Goal: Transaction & Acquisition: Obtain resource

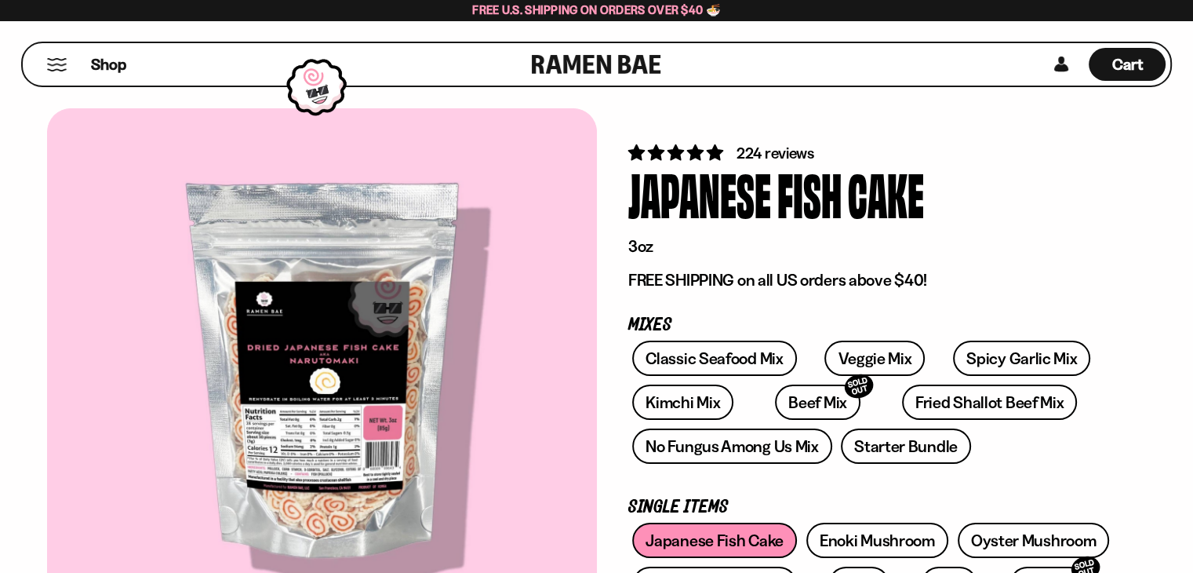
click at [32, 63] on div "Shop" at bounding box center [279, 64] width 504 height 42
click at [50, 60] on button "Mobile Menu Trigger" at bounding box center [56, 64] width 21 height 13
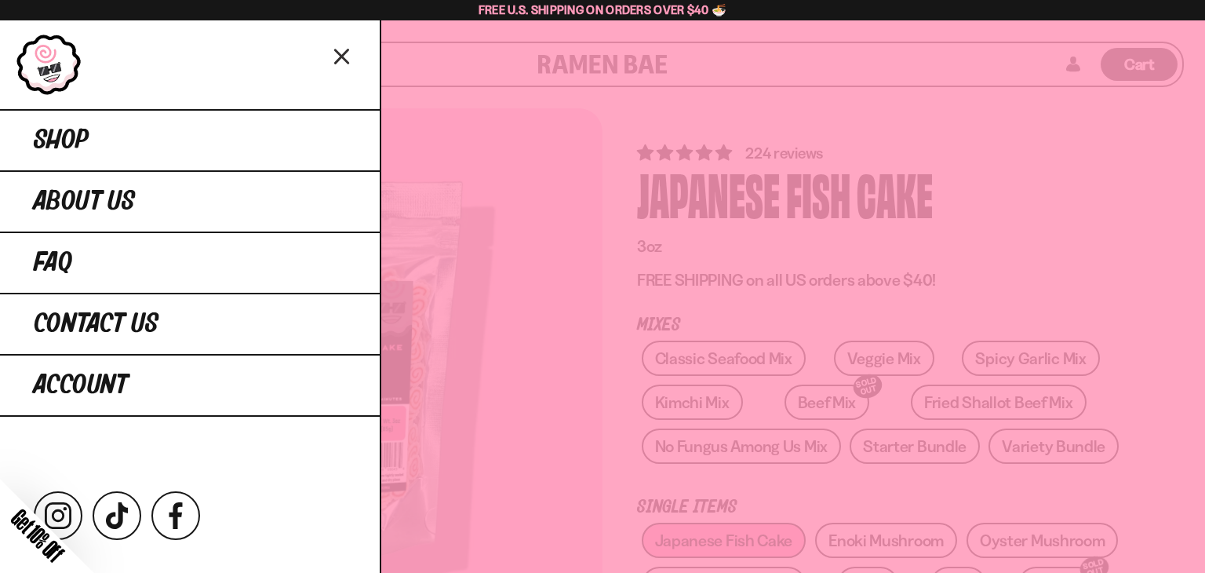
click at [88, 139] on div "Close dialog FREE SHIPPING FOR ALL US ORDERS OVER $40+ Email CONTINUE ******" at bounding box center [602, 286] width 1205 height 573
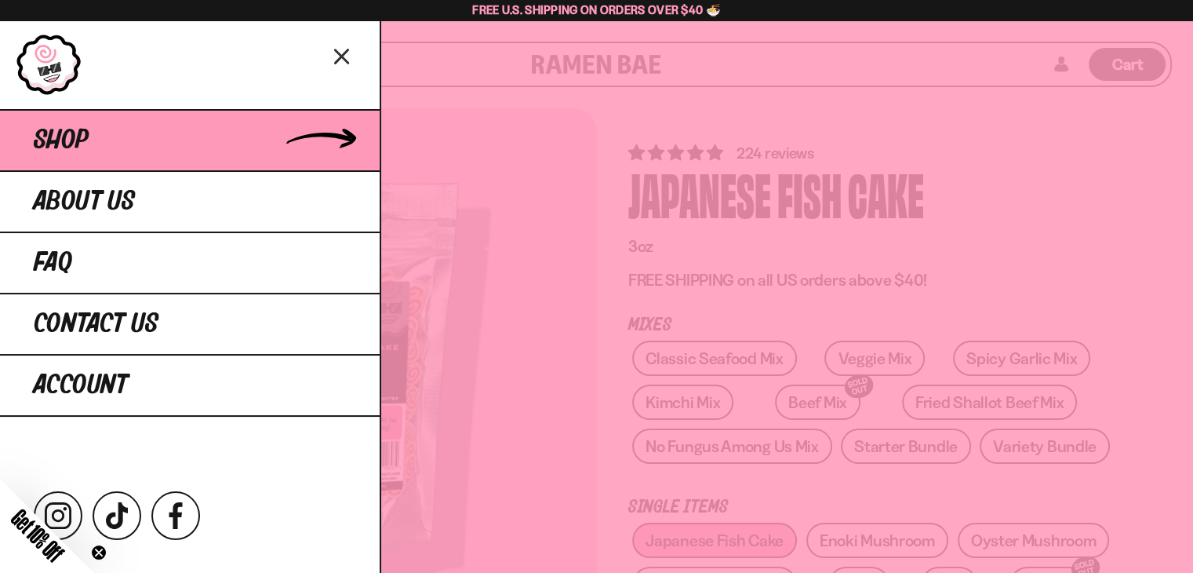
click at [46, 122] on link "Shop" at bounding box center [190, 139] width 380 height 61
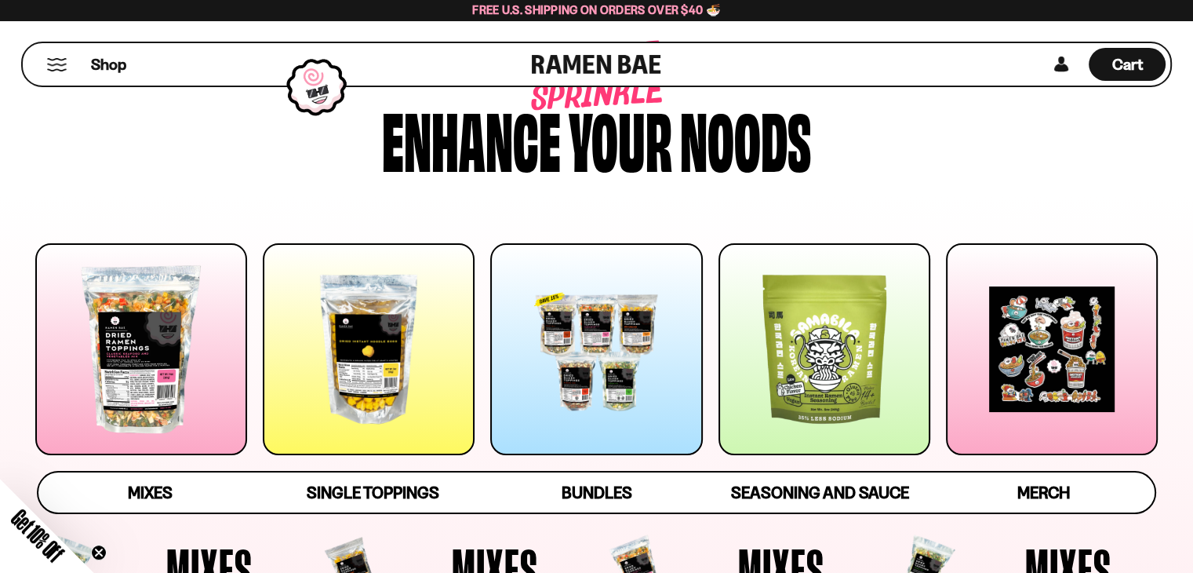
scroll to position [78, 0]
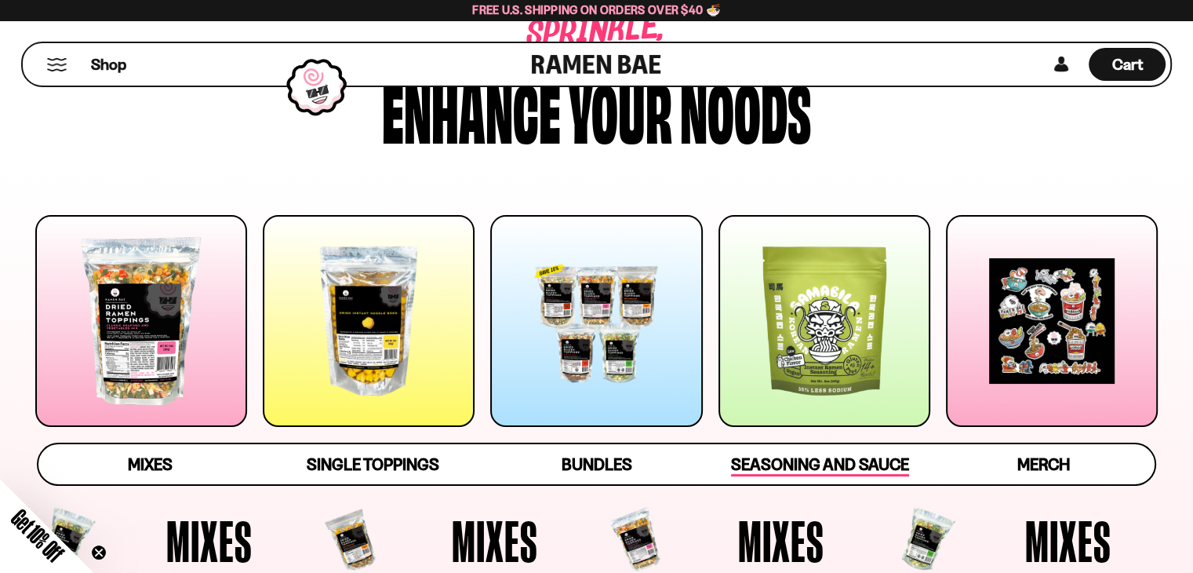
click at [797, 468] on span "Seasoning and Sauce" at bounding box center [820, 465] width 178 height 22
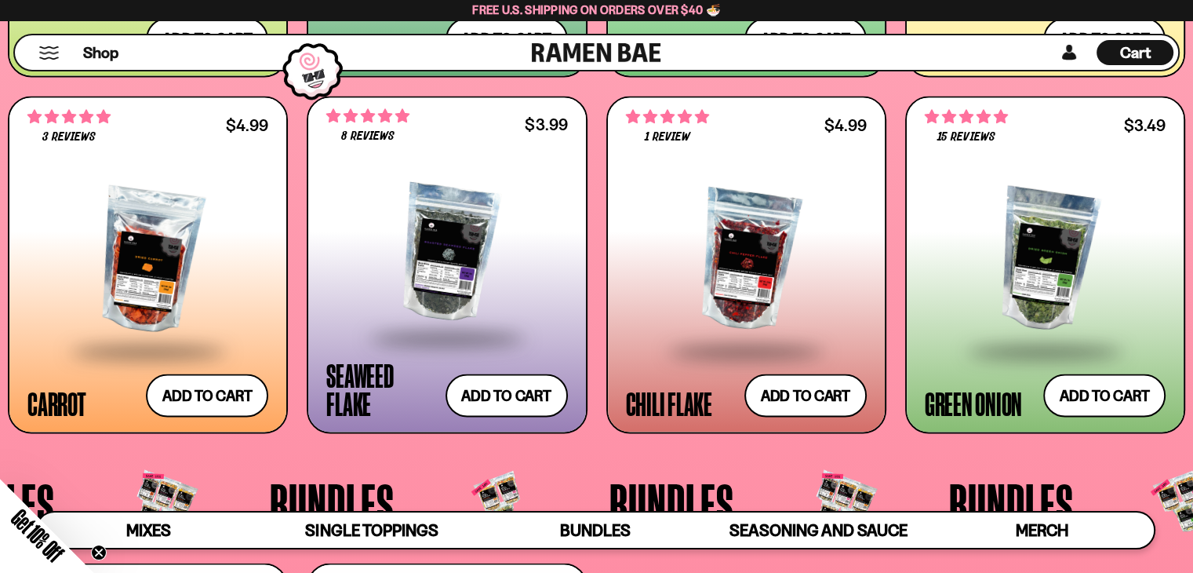
scroll to position [2823, 0]
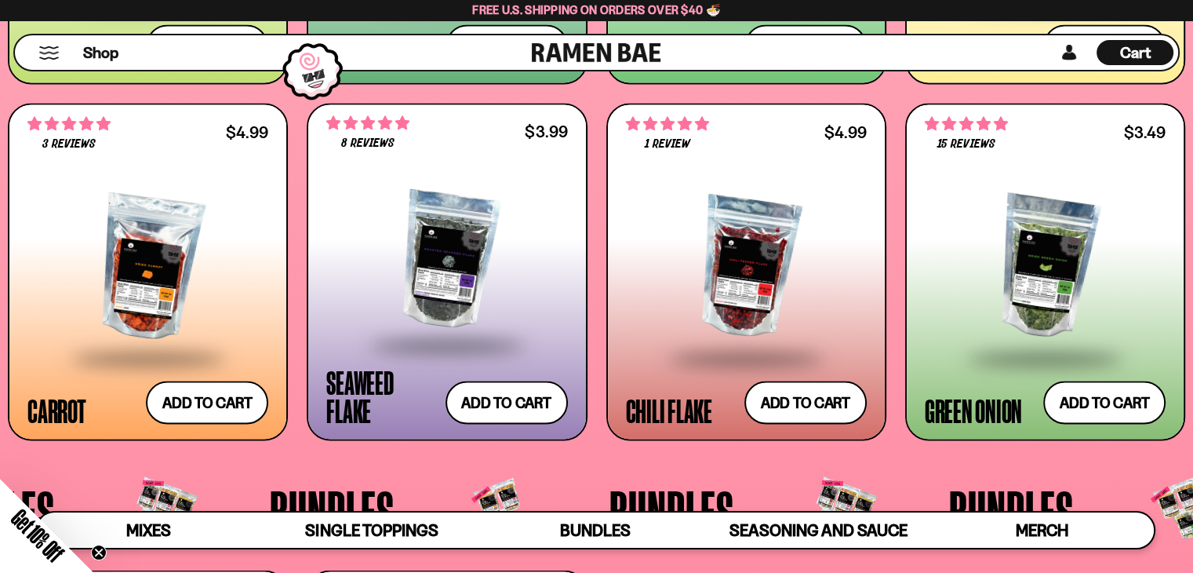
click at [1036, 253] on div at bounding box center [1045, 267] width 241 height 178
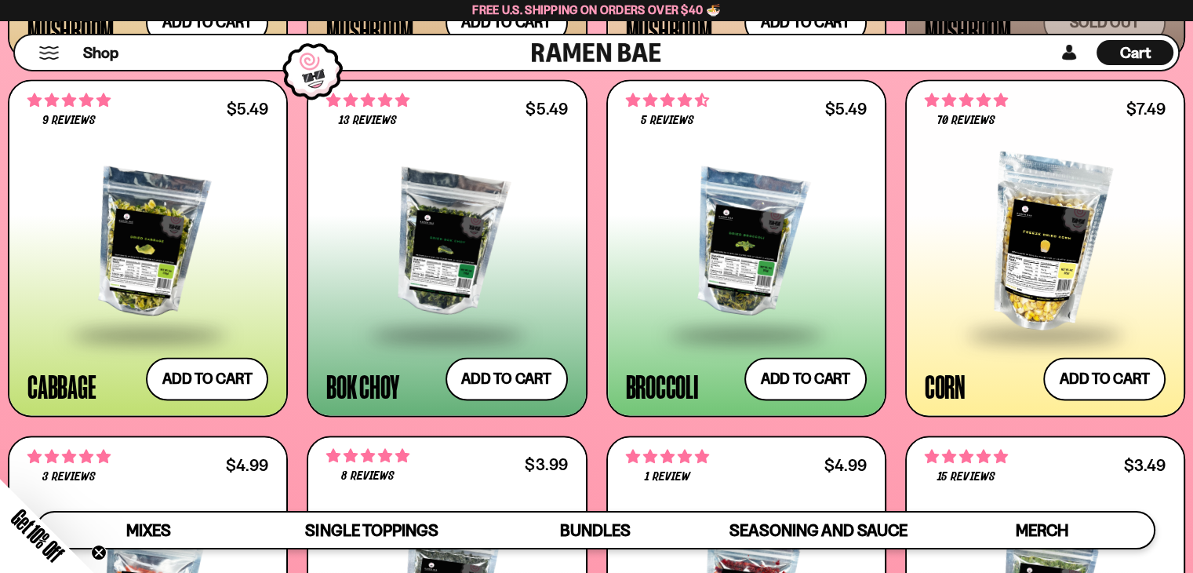
scroll to position [2489, 0]
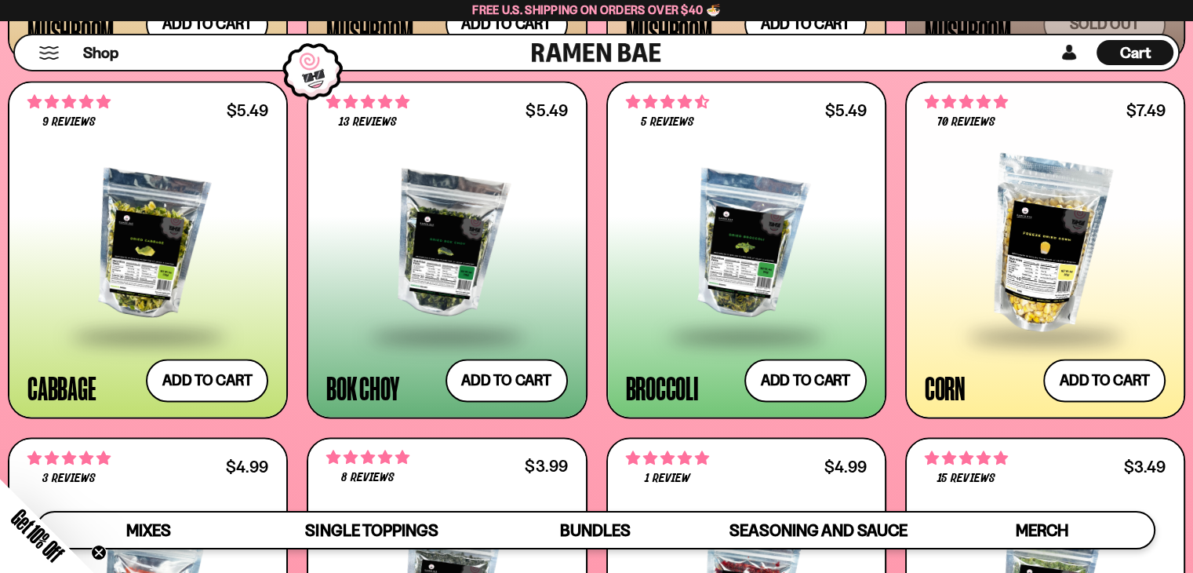
click at [435, 246] on div at bounding box center [446, 245] width 241 height 178
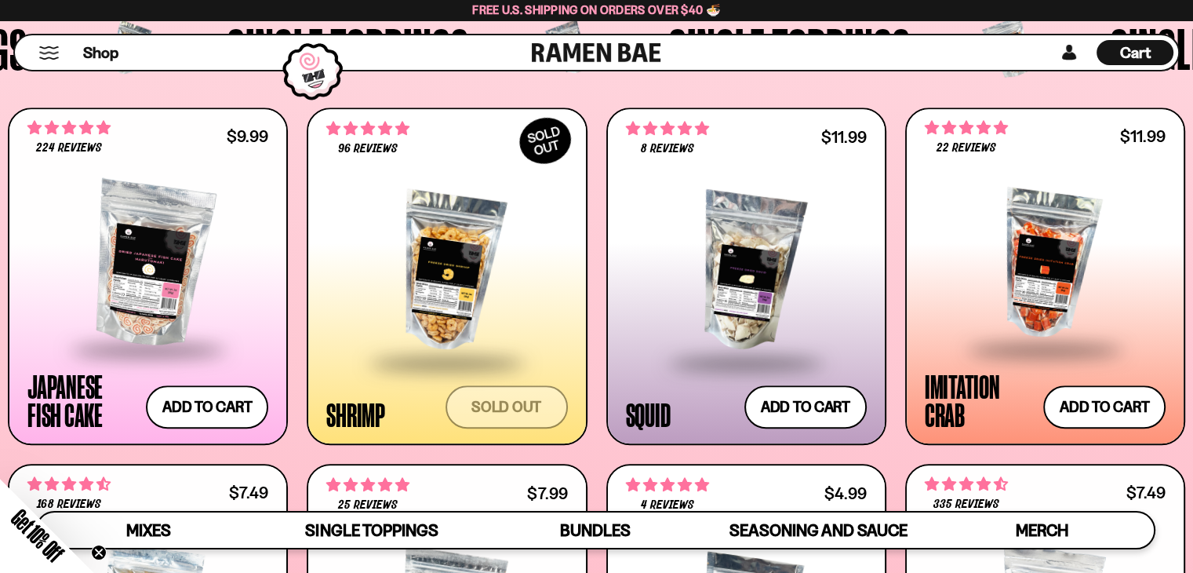
scroll to position [1530, 0]
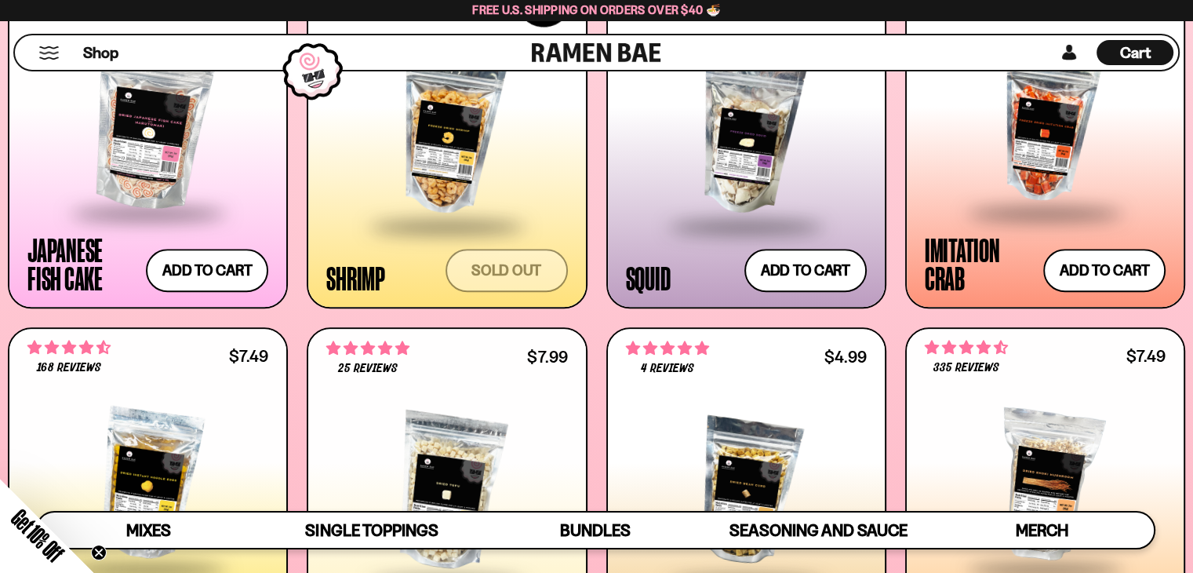
click at [485, 230] on span at bounding box center [446, 226] width 191 height 55
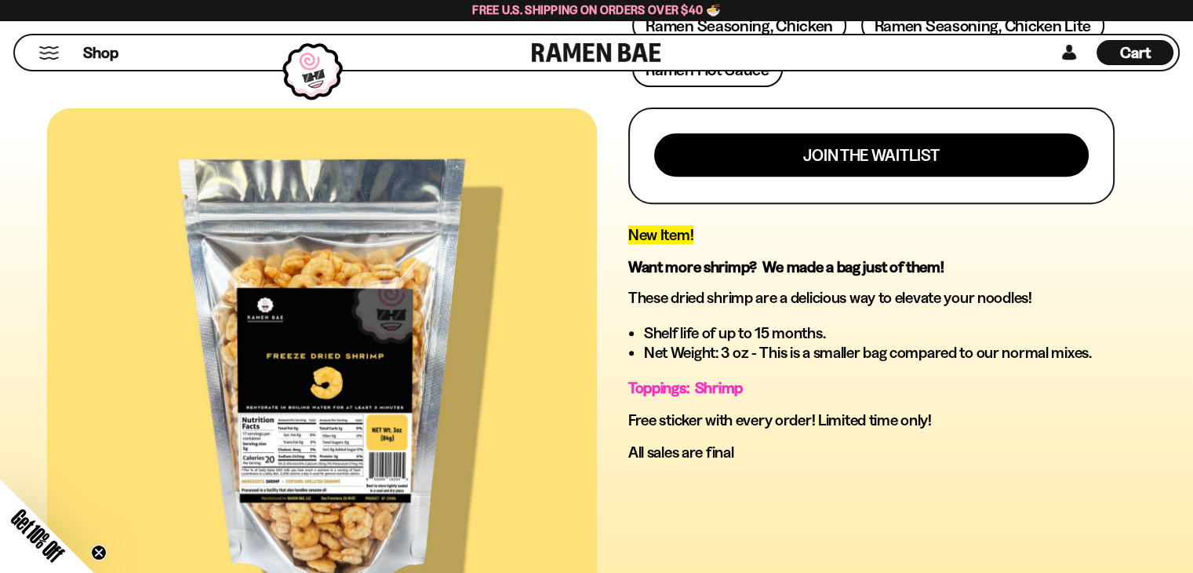
scroll to position [628, 0]
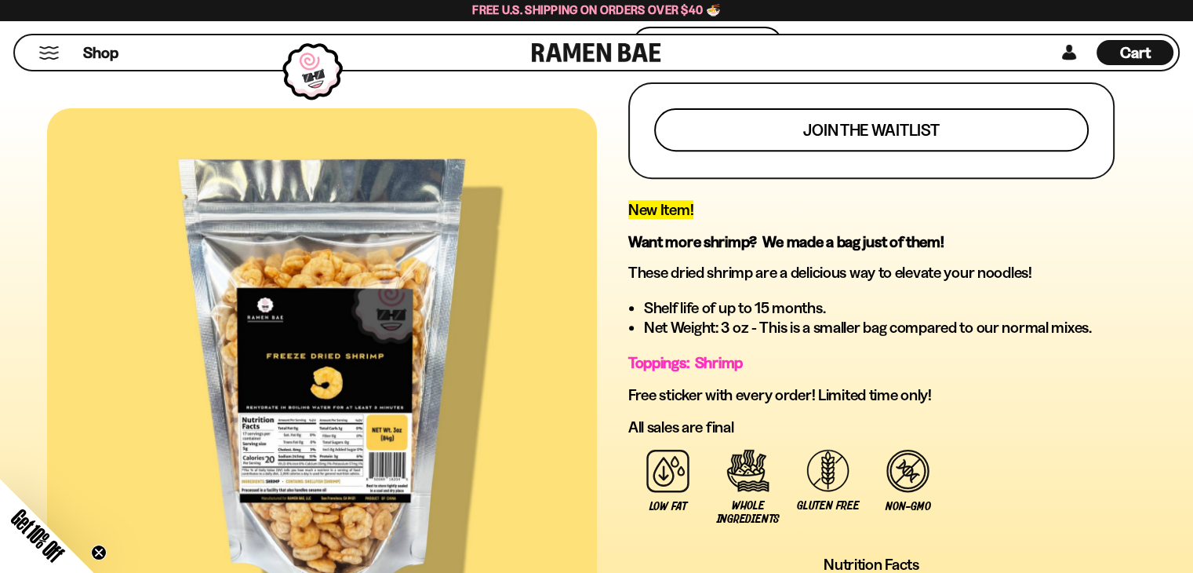
click at [700, 116] on button "Join the waitlist" at bounding box center [871, 129] width 435 height 43
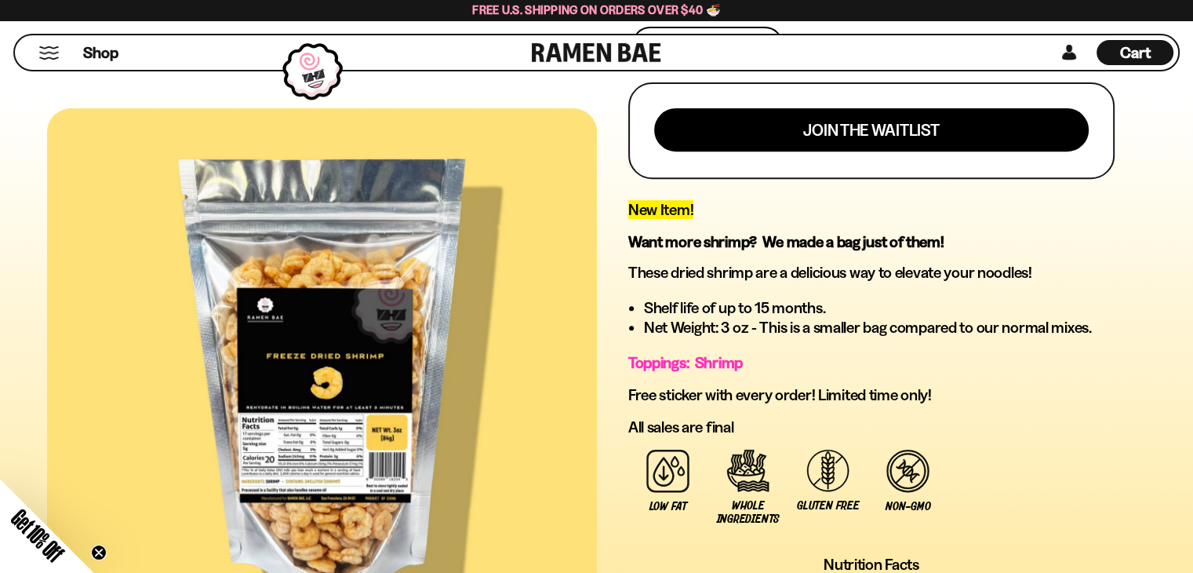
scroll to position [0, 0]
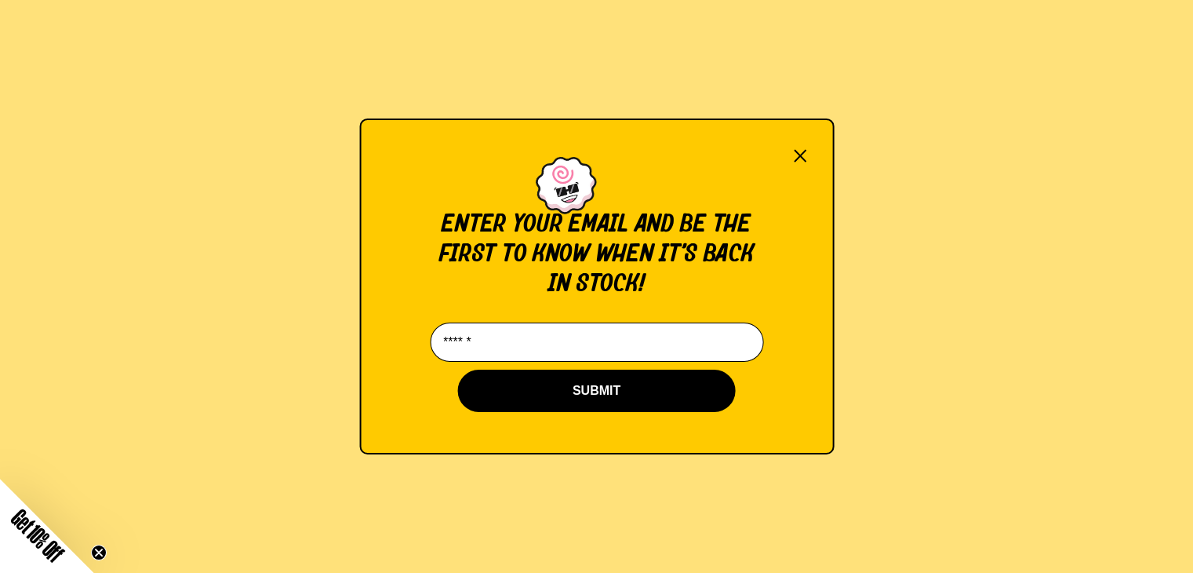
click at [588, 348] on input "Email*" at bounding box center [596, 341] width 333 height 39
type input "**********"
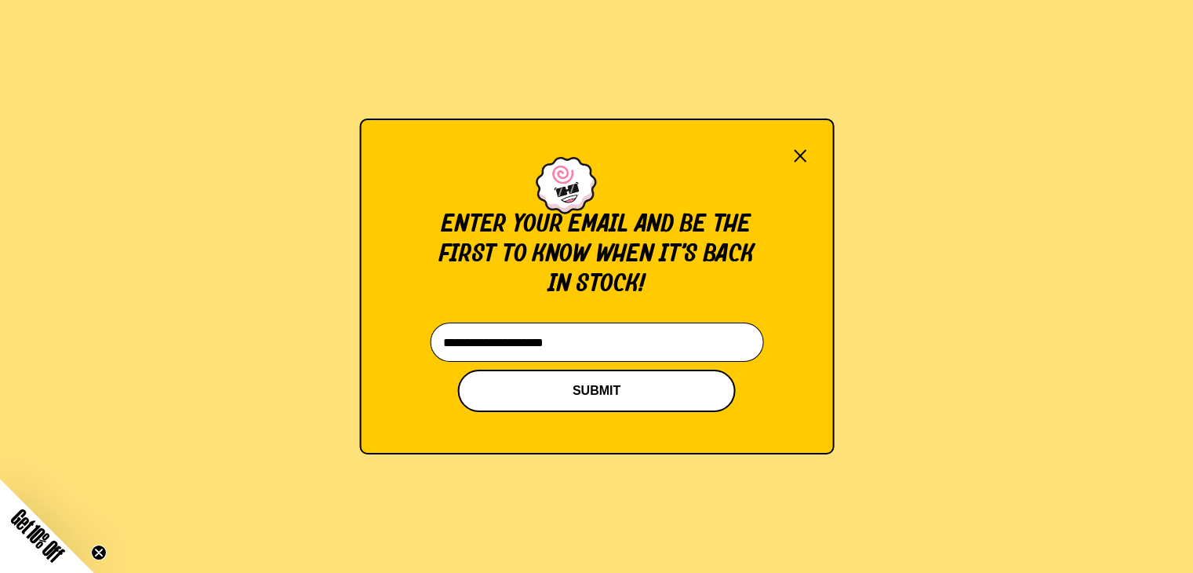
click at [577, 387] on button "SUBMIT" at bounding box center [597, 391] width 278 height 42
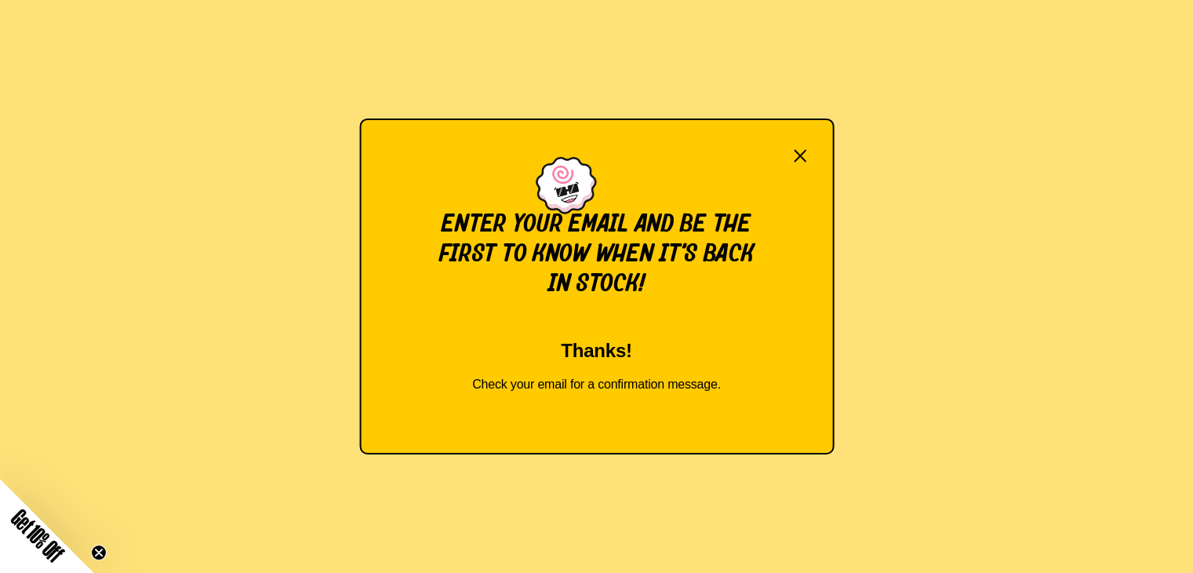
click at [803, 158] on button "×" at bounding box center [800, 156] width 17 height 22
